Goal: Task Accomplishment & Management: Manage account settings

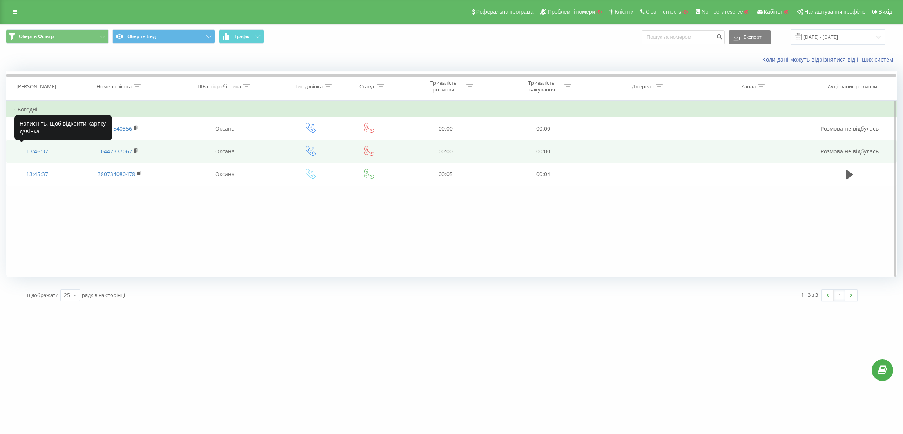
click at [46, 155] on div "13:46:37" at bounding box center [37, 151] width 47 height 15
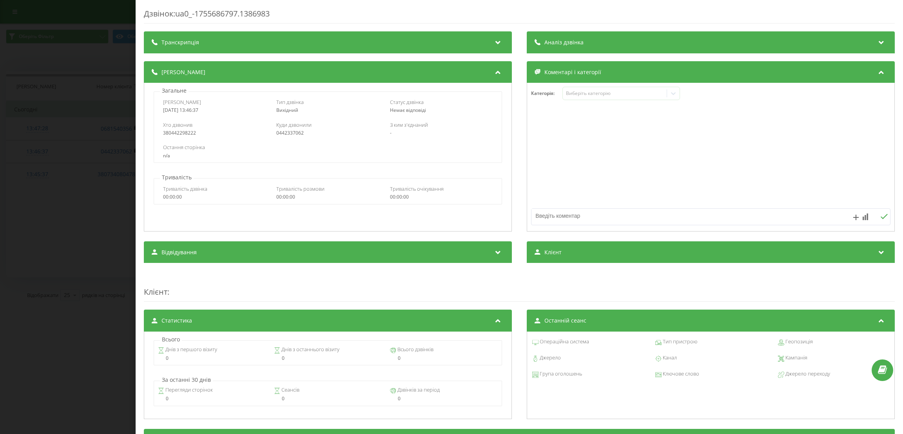
click at [187, 134] on div "380442298222" at bounding box center [214, 132] width 103 height 5
copy div "380442298222"
click at [94, 131] on div "Дзвінок : ua0_-1755686797.1386983 Транскрипція Для AI-аналізу майбутніх дзвінкі…" at bounding box center [451, 217] width 903 height 434
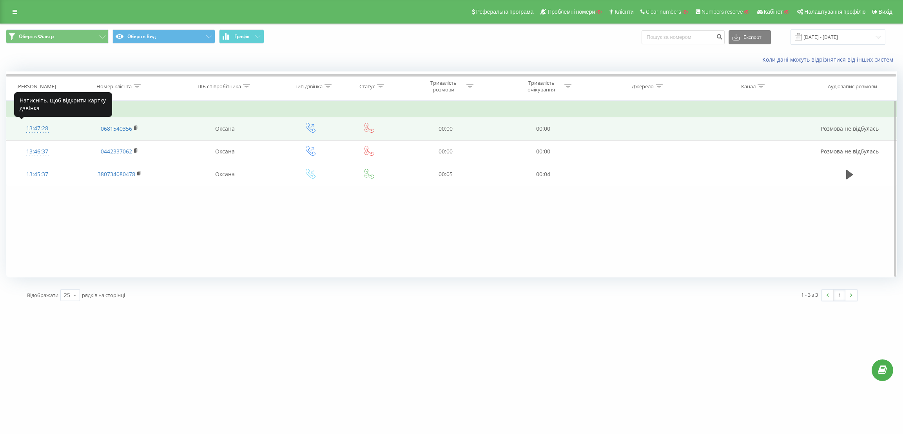
click at [42, 129] on div "13:47:28" at bounding box center [37, 128] width 47 height 15
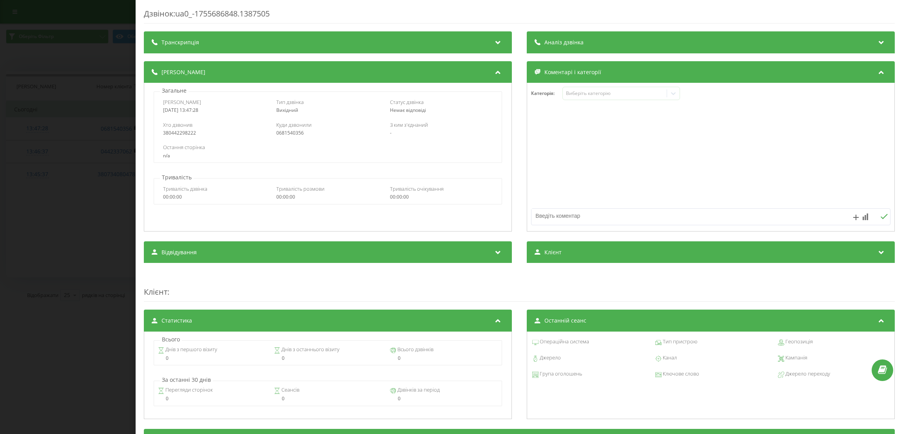
click at [68, 76] on div "Дзвінок : ua0_-1755686848.1387505 Транскрипція Для AI-аналізу майбутніх дзвінкі…" at bounding box center [451, 217] width 903 height 434
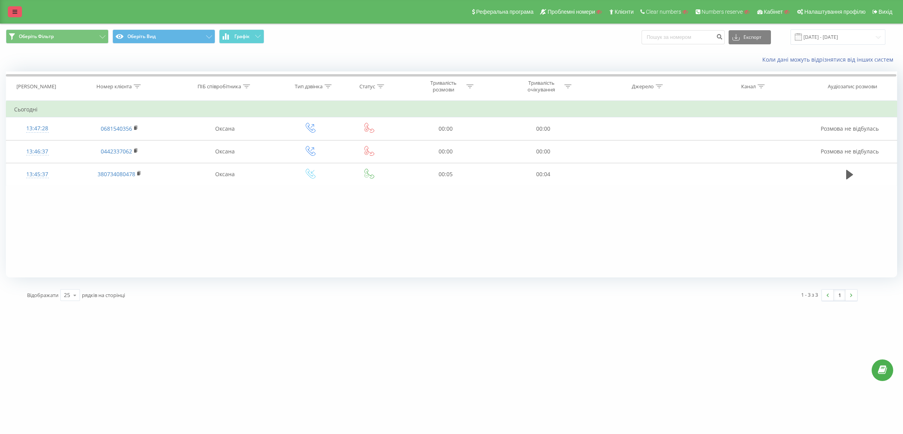
click at [13, 12] on icon at bounding box center [15, 11] width 5 height 5
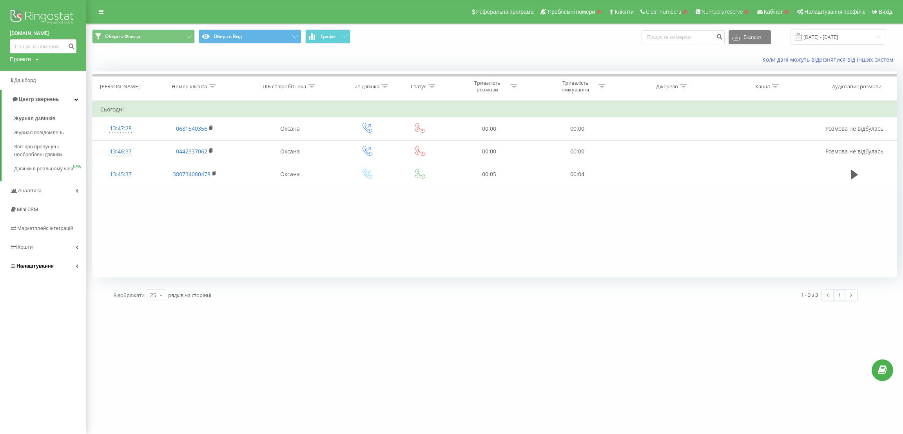
click at [57, 275] on link "Налаштування" at bounding box center [43, 265] width 86 height 19
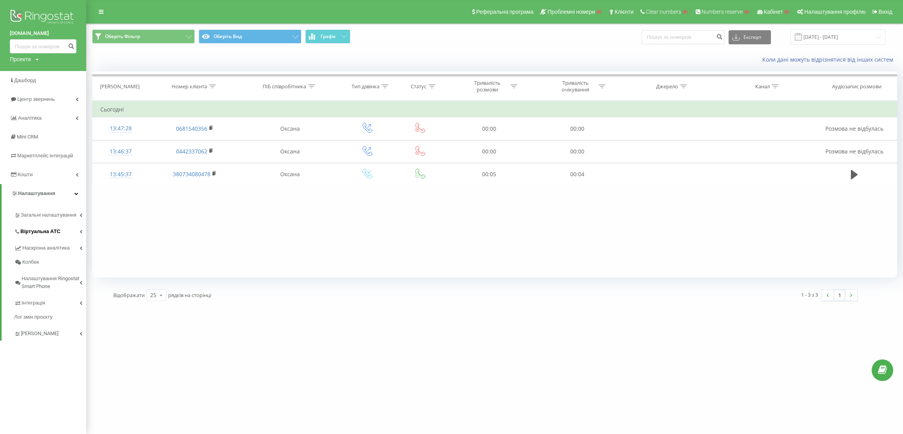
click at [57, 237] on link "Віртуальна АТС" at bounding box center [50, 230] width 72 height 16
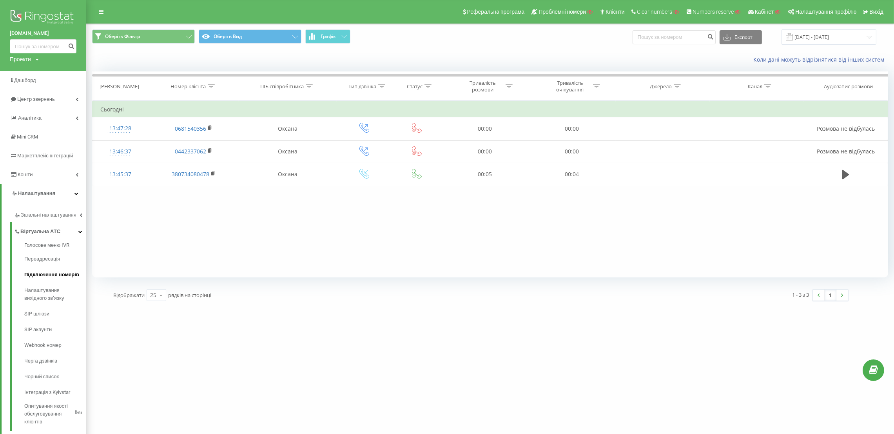
click at [65, 278] on span "Підключення номерів" at bounding box center [51, 274] width 55 height 8
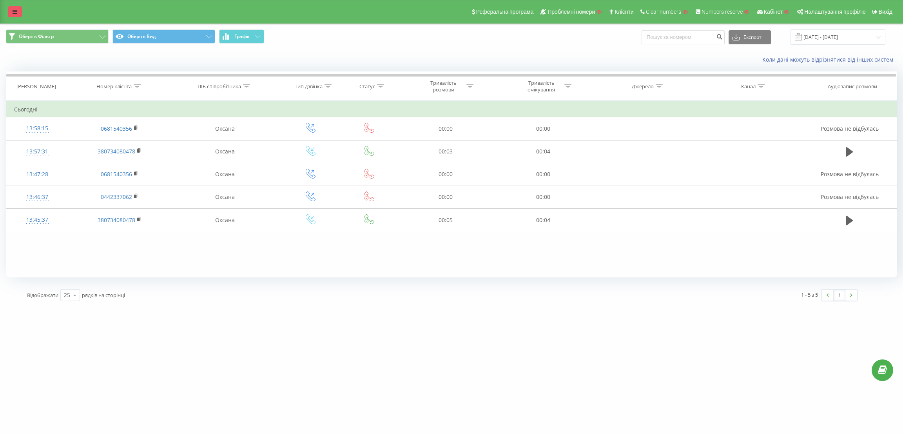
click at [14, 11] on icon at bounding box center [15, 11] width 5 height 5
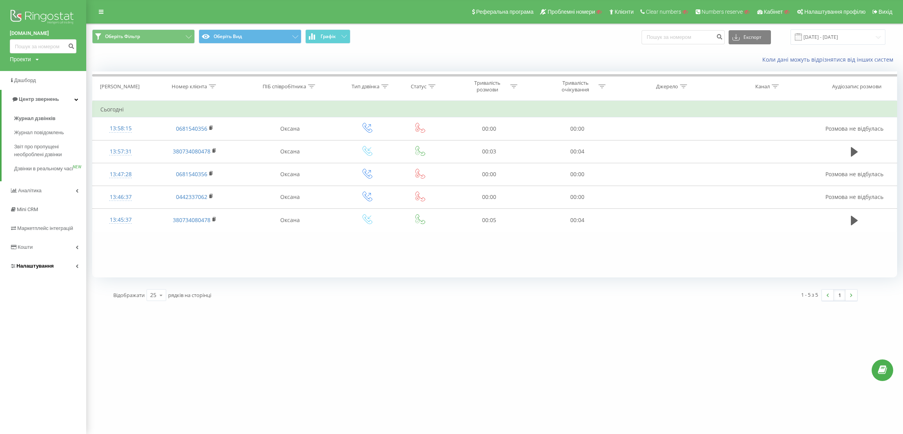
click at [29, 267] on link "Налаштування" at bounding box center [43, 265] width 86 height 19
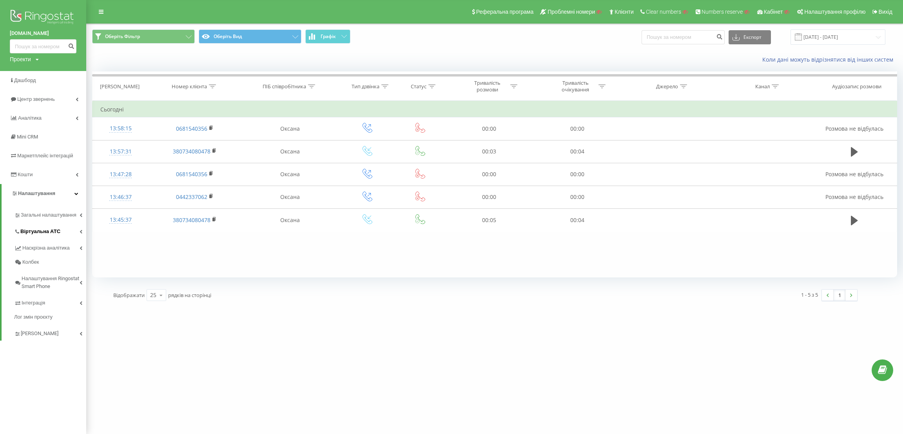
click at [46, 222] on link "Віртуальна АТС" at bounding box center [50, 230] width 72 height 16
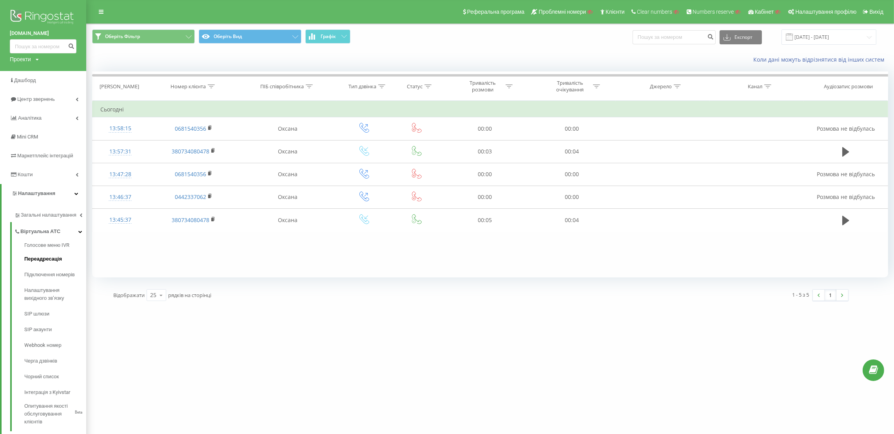
click at [56, 255] on span "Переадресація" at bounding box center [43, 259] width 38 height 8
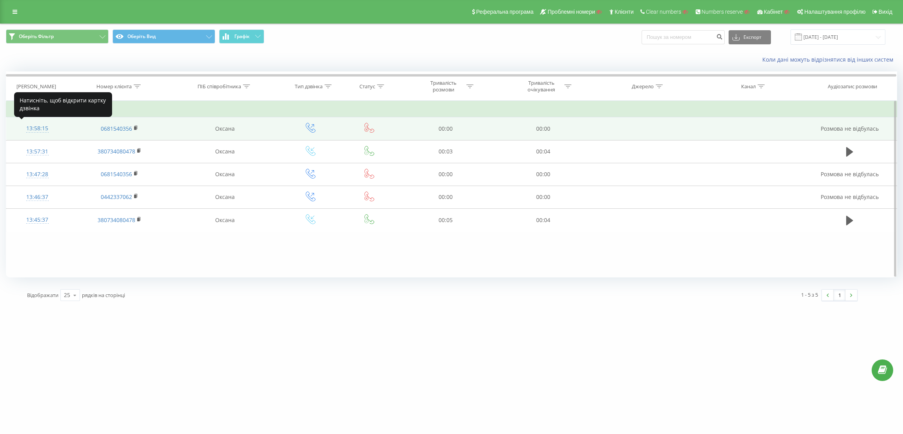
click at [38, 129] on div "13:58:15" at bounding box center [37, 128] width 47 height 15
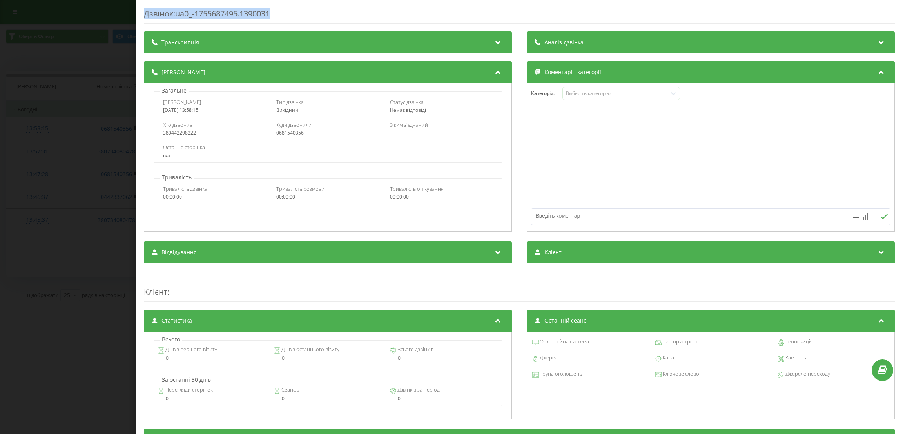
drag, startPoint x: 141, startPoint y: 11, endPoint x: 278, endPoint y: 16, distance: 137.3
click at [278, 16] on div "Дзвінок : ua0_-1755687495.1390031 Транскрипція Для AI-аналізу майбутніх дзвінкі…" at bounding box center [520, 217] width 768 height 434
copy div "Дзвінок : ua0_-1755687495.1390031"
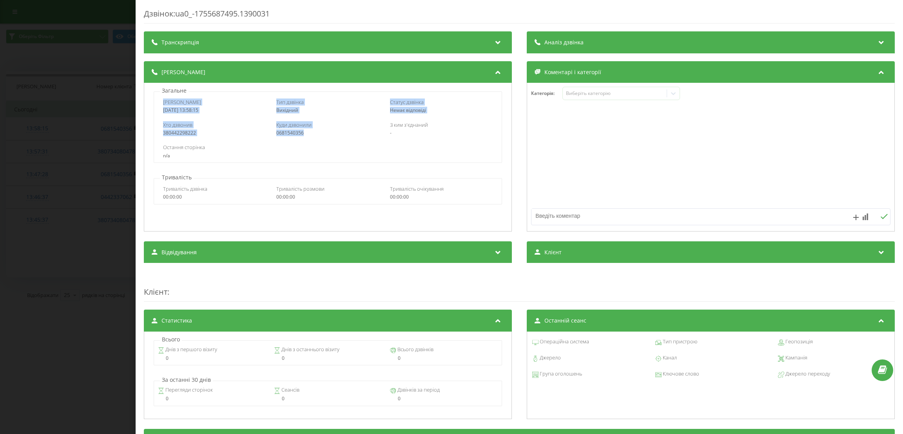
drag, startPoint x: 162, startPoint y: 101, endPoint x: 307, endPoint y: 134, distance: 149.3
click at [307, 134] on div "Дата дзвінка 2025-08-20 13:58:15 Тип дзвінка Вихідний Статус дзвінка Немає відп…" at bounding box center [327, 126] width 349 height 71
copy div "Дата дзвінка 2025-08-20 13:58:15 Тип дзвінка Вихідний Статус дзвінка Немає відп…"
click at [64, 100] on div "Дзвінок : ua0_-1755687495.1390031 Транскрипція Для AI-аналізу майбутніх дзвінкі…" at bounding box center [451, 217] width 903 height 434
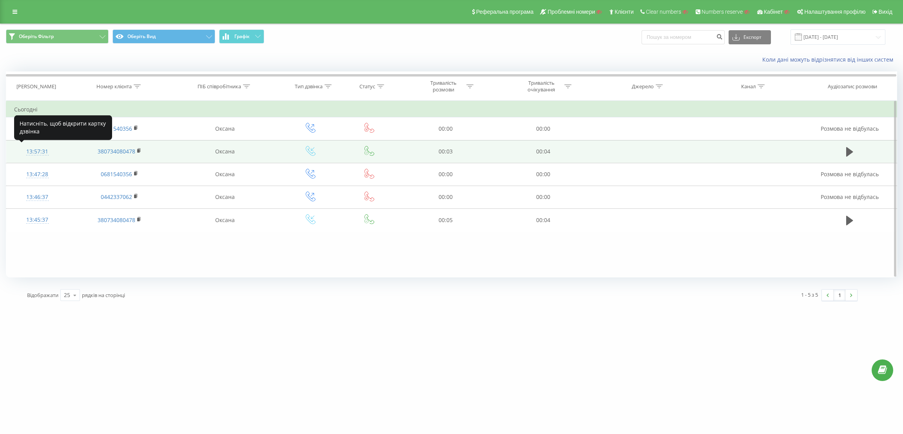
click at [42, 155] on div at bounding box center [37, 155] width 47 height 0
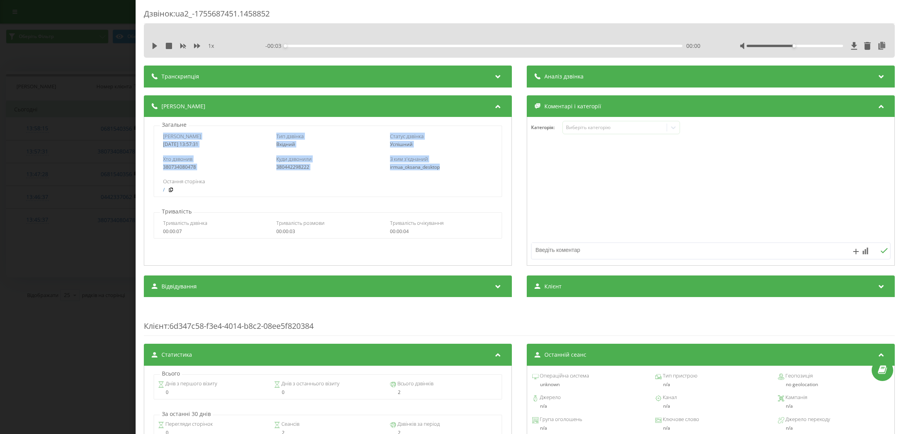
drag, startPoint x: 159, startPoint y: 137, endPoint x: 446, endPoint y: 167, distance: 288.5
click at [446, 167] on div "Дата дзвінка 2025-08-20 13:57:31 Тип дзвінка Вхідний Статус дзвінка Успішний Хт…" at bounding box center [327, 160] width 349 height 71
copy div "Дата дзвінка 2025-08-20 13:57:31 Тип дзвінка Вхідний Статус дзвінка Успішний Хт…"
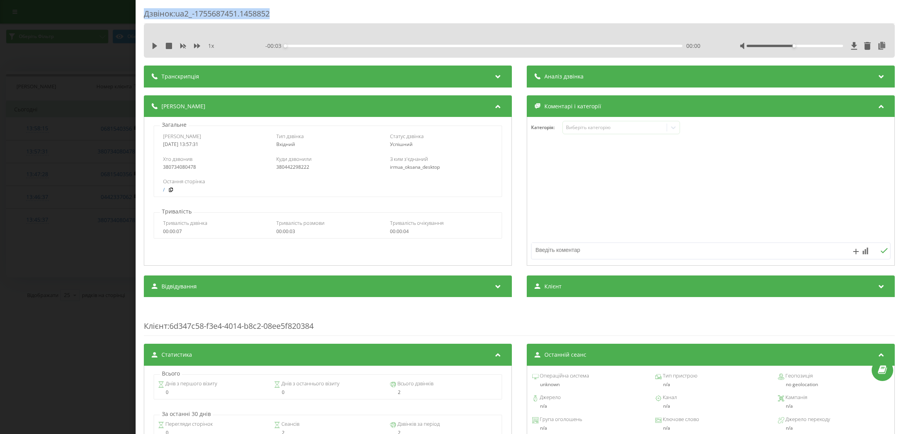
drag, startPoint x: 287, startPoint y: 18, endPoint x: 131, endPoint y: 14, distance: 155.7
click at [131, 14] on div "Дзвінок : ua2_-1755687451.1458852 1 x - 00:03 00:00 00:00 Транскрипція Для AI-а…" at bounding box center [451, 217] width 903 height 434
copy div "Дзвінок : ua2_-1755687451.1458852"
click at [76, 38] on div "Дзвінок : ua2_-1755687451.1458852 1 x - 00:03 00:00 00:00 Транскрипція Для AI-а…" at bounding box center [451, 217] width 903 height 434
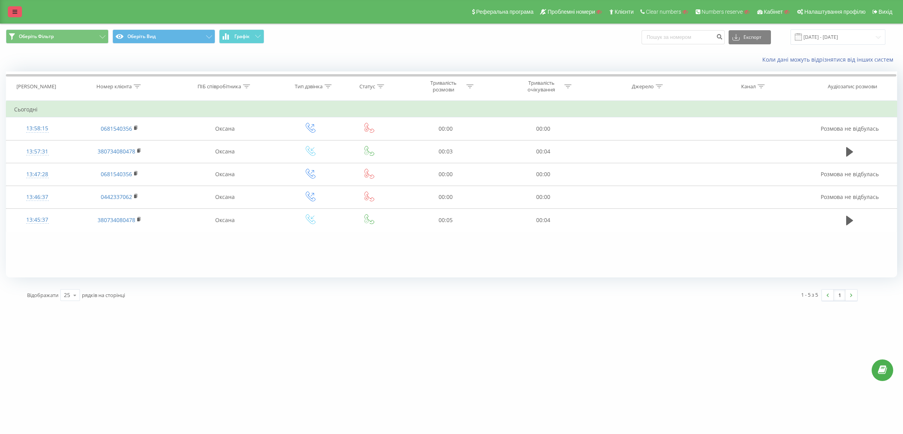
click at [13, 15] on link at bounding box center [15, 11] width 14 height 11
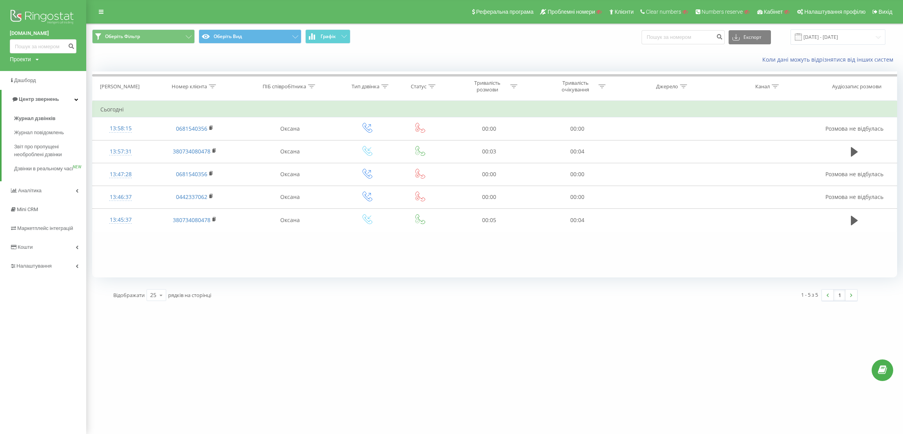
drag, startPoint x: 18, startPoint y: 20, endPoint x: 94, endPoint y: 2, distance: 77.4
click at [19, 21] on img at bounding box center [43, 18] width 67 height 20
